Goal: Task Accomplishment & Management: Complete application form

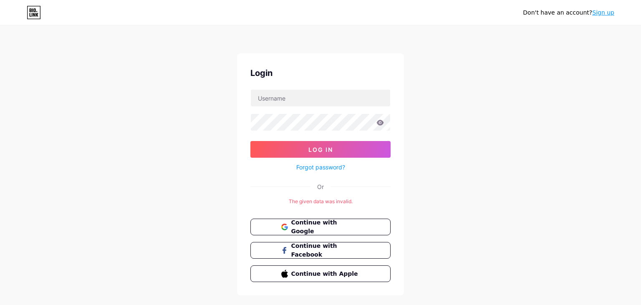
click at [603, 12] on link "Sign up" at bounding box center [603, 12] width 22 height 7
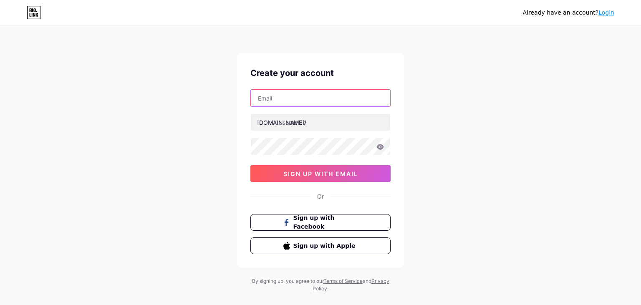
click at [310, 103] on input "text" at bounding box center [320, 98] width 139 height 17
paste input "[EMAIL_ADDRESS][DOMAIN_NAME]"
type input "[EMAIL_ADDRESS][DOMAIN_NAME]"
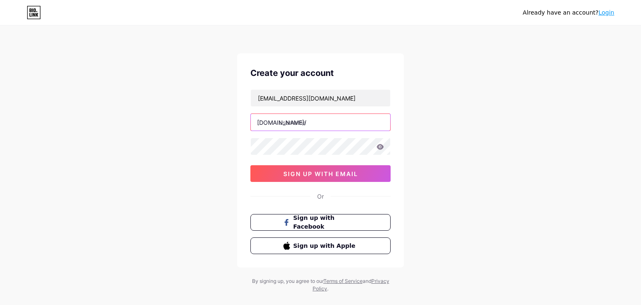
click at [315, 124] on input "text" at bounding box center [320, 122] width 139 height 17
paste input "radaario"
type input "radaario"
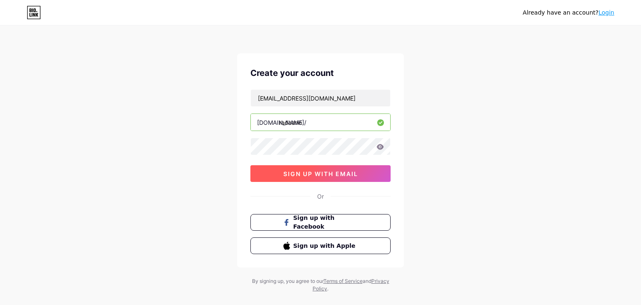
click at [318, 177] on button "sign up with email" at bounding box center [320, 173] width 140 height 17
